Goal: Navigation & Orientation: Find specific page/section

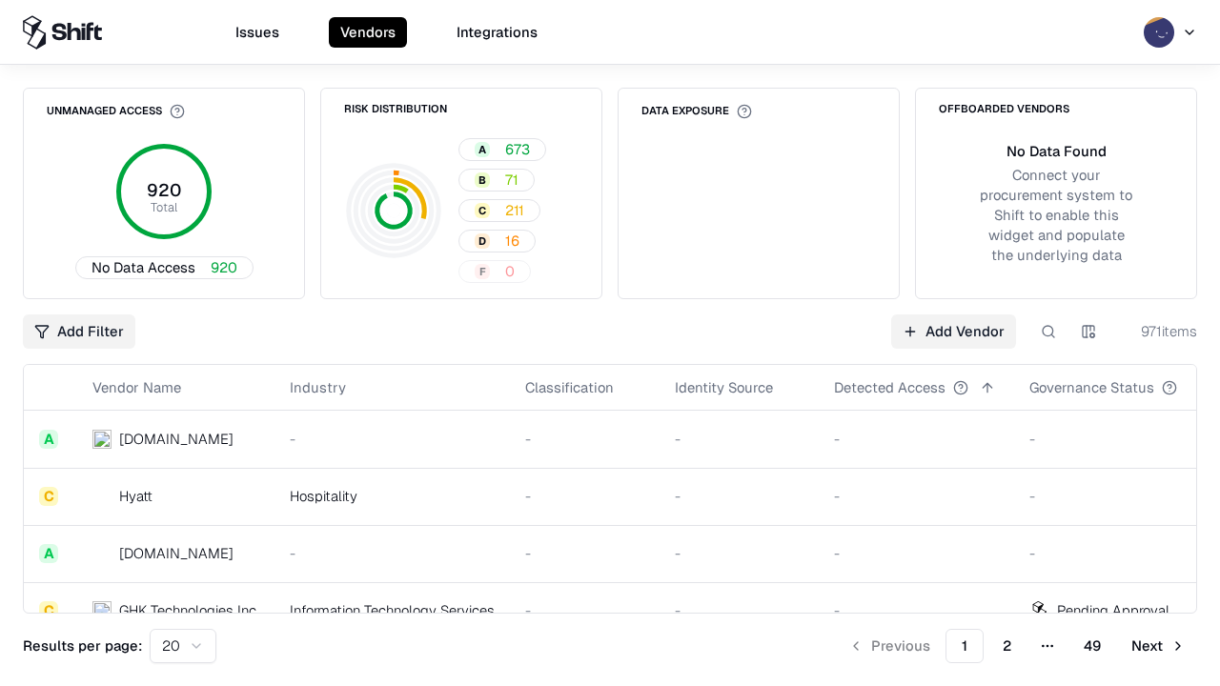
click at [183, 646] on html "Issues Vendors Integrations Unmanaged Access 920 Total No Data Access 920 Risk …" at bounding box center [610, 343] width 1220 height 686
click at [1158, 646] on button "Next" at bounding box center [1158, 646] width 77 height 34
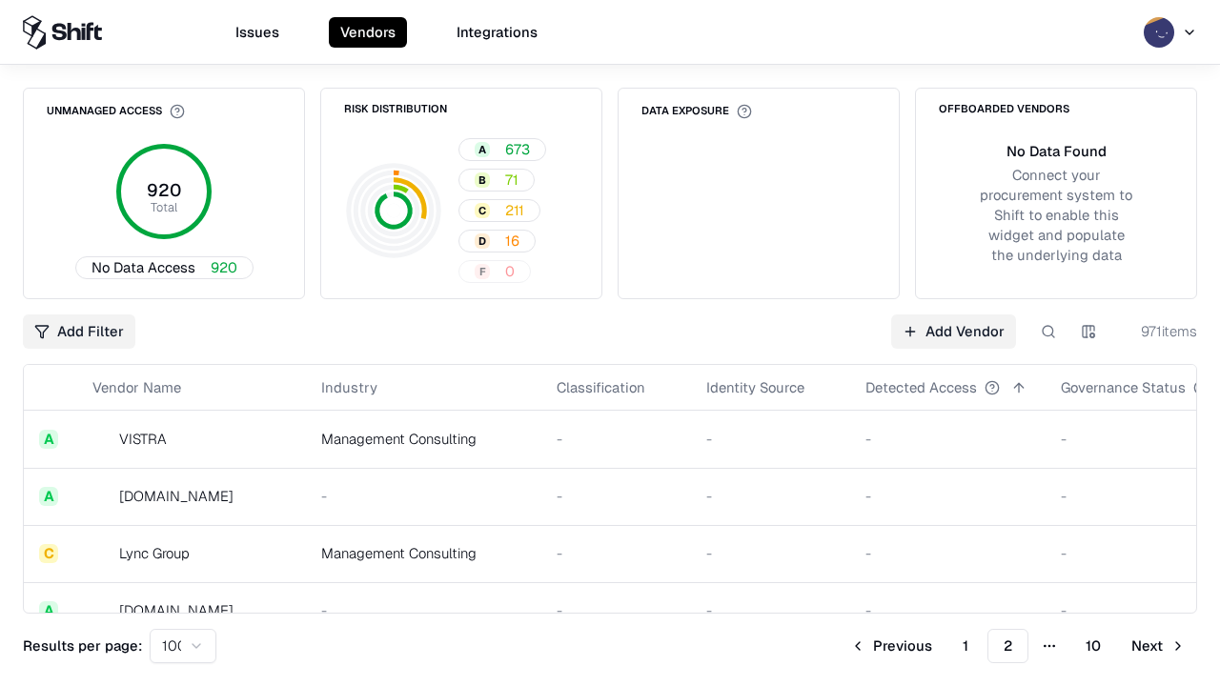
click at [1158, 646] on button "Next" at bounding box center [1158, 646] width 77 height 34
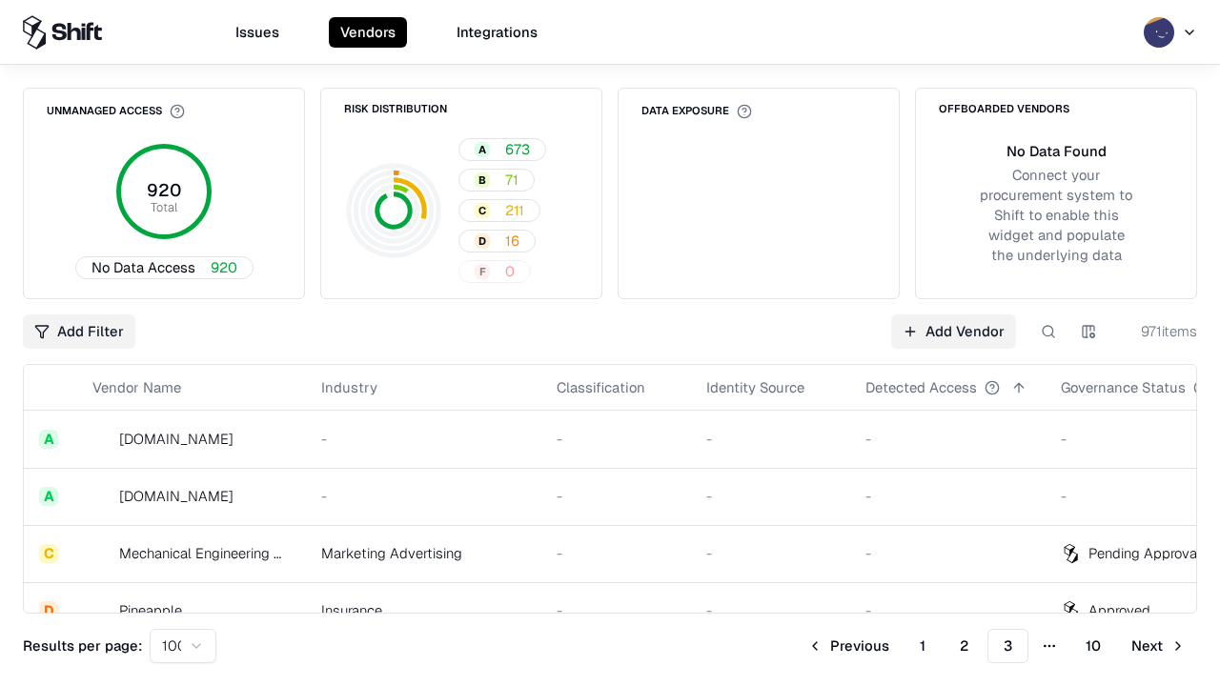
click at [1158, 646] on button "Next" at bounding box center [1158, 646] width 77 height 34
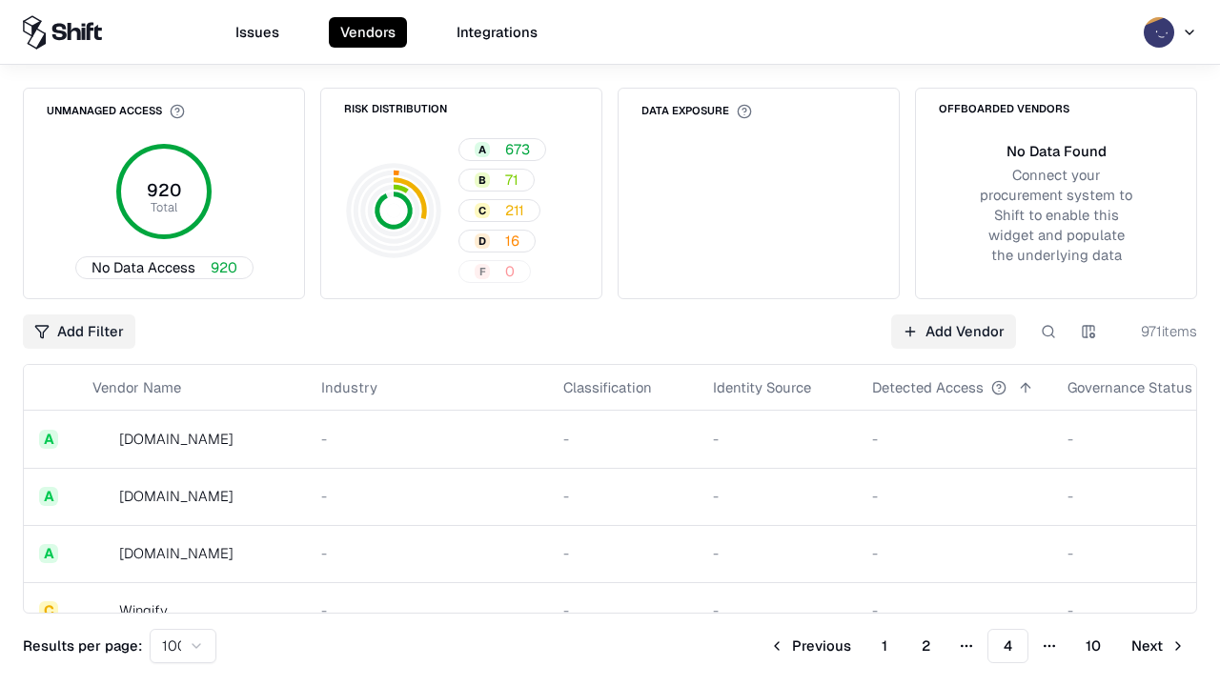
click at [1158, 646] on button "Next" at bounding box center [1158, 646] width 77 height 34
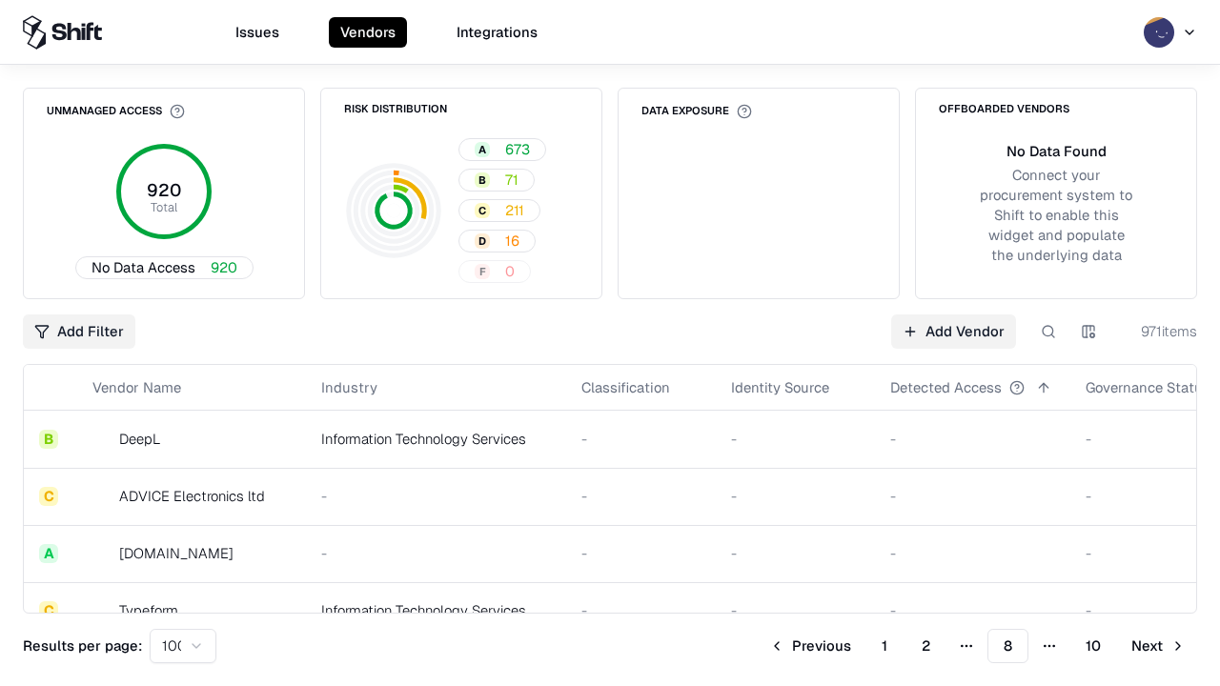
click at [1158, 646] on button "Next" at bounding box center [1158, 646] width 77 height 34
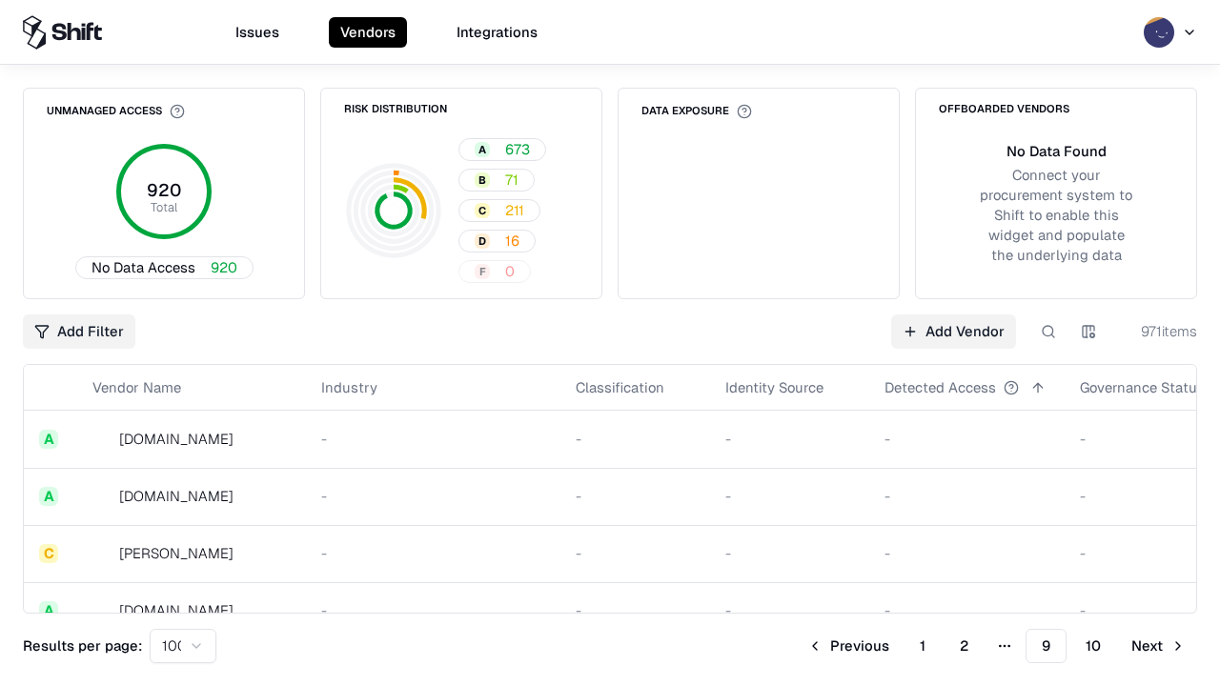
click at [1158, 646] on button "Next" at bounding box center [1158, 646] width 77 height 34
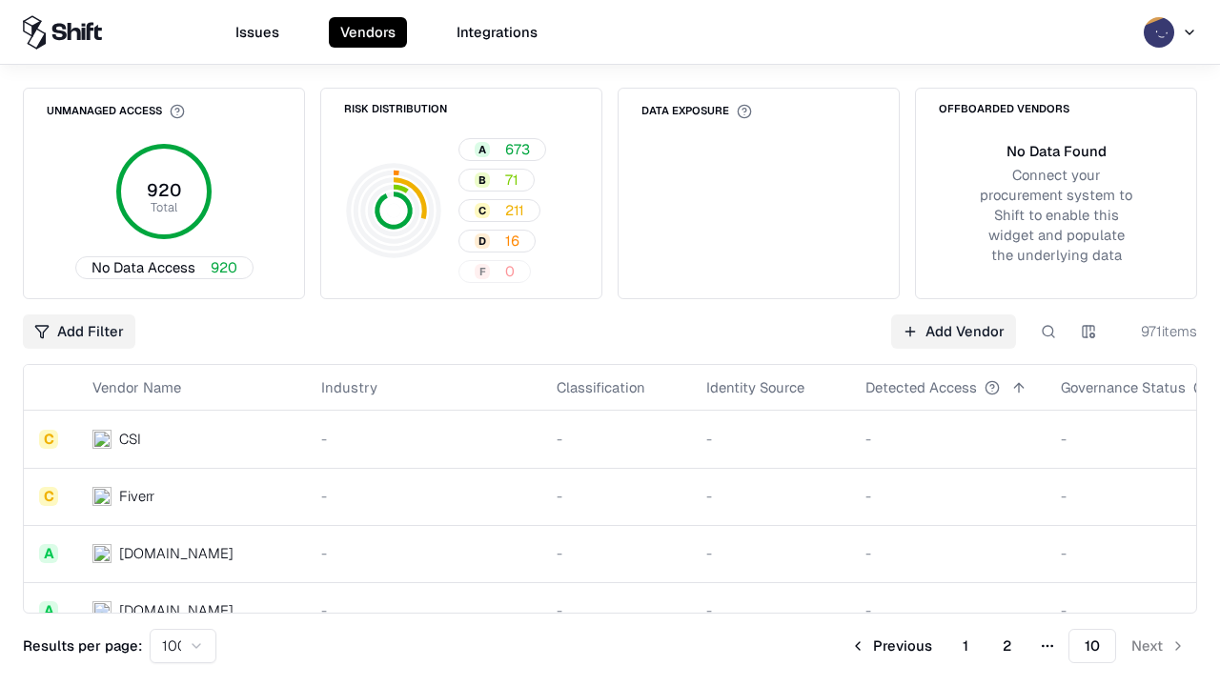
click at [891, 646] on button "Previous" at bounding box center [891, 646] width 105 height 34
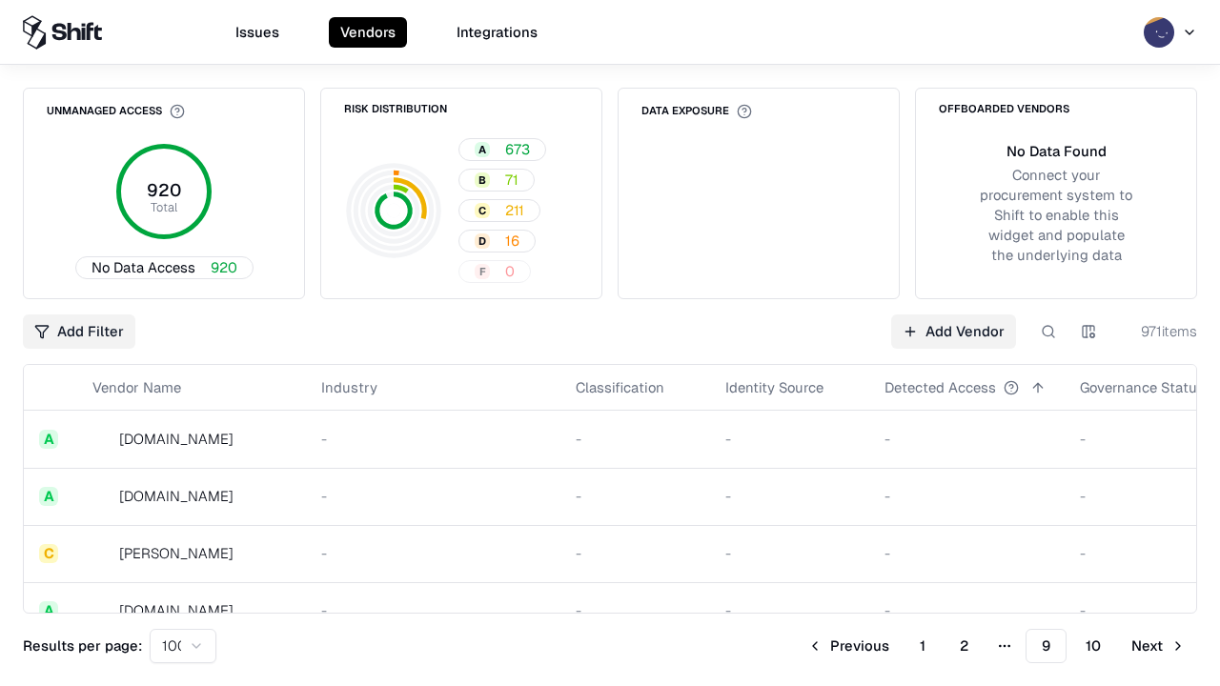
click at [848, 646] on button "Previous" at bounding box center [848, 646] width 105 height 34
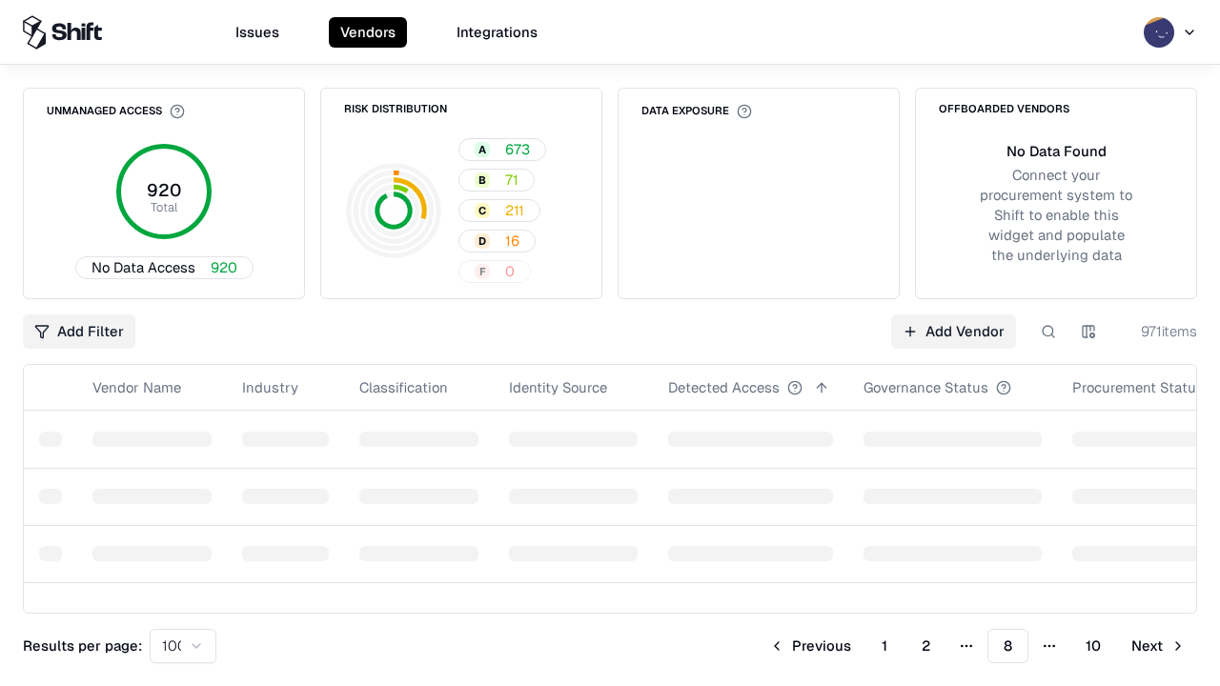
click at [810, 646] on button "Previous" at bounding box center [810, 646] width 105 height 34
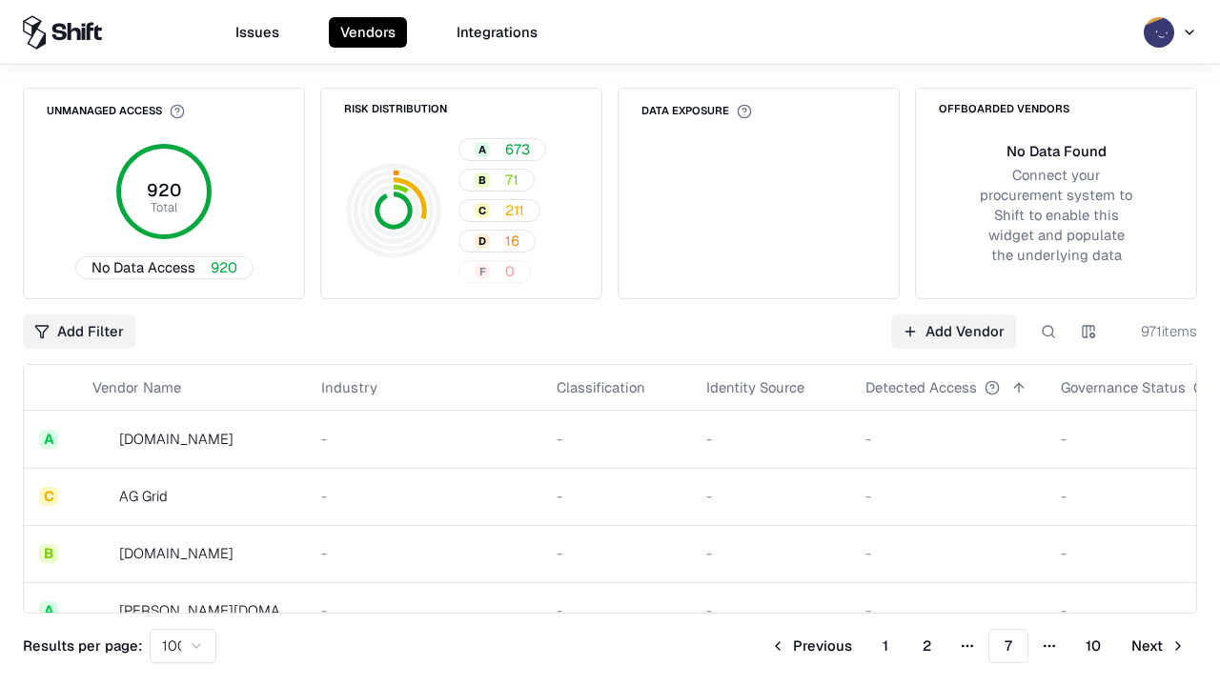
click at [811, 646] on button "Previous" at bounding box center [810, 646] width 105 height 34
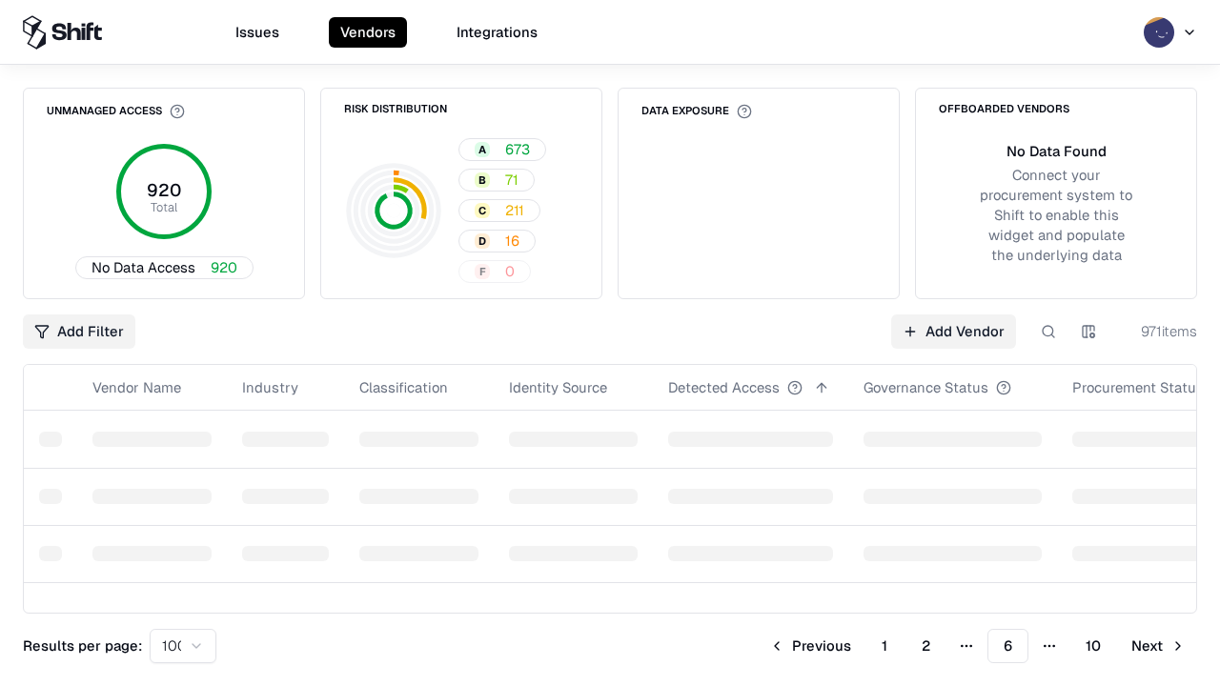
click at [810, 646] on button "Previous" at bounding box center [810, 646] width 105 height 34
